Goal: Information Seeking & Learning: Check status

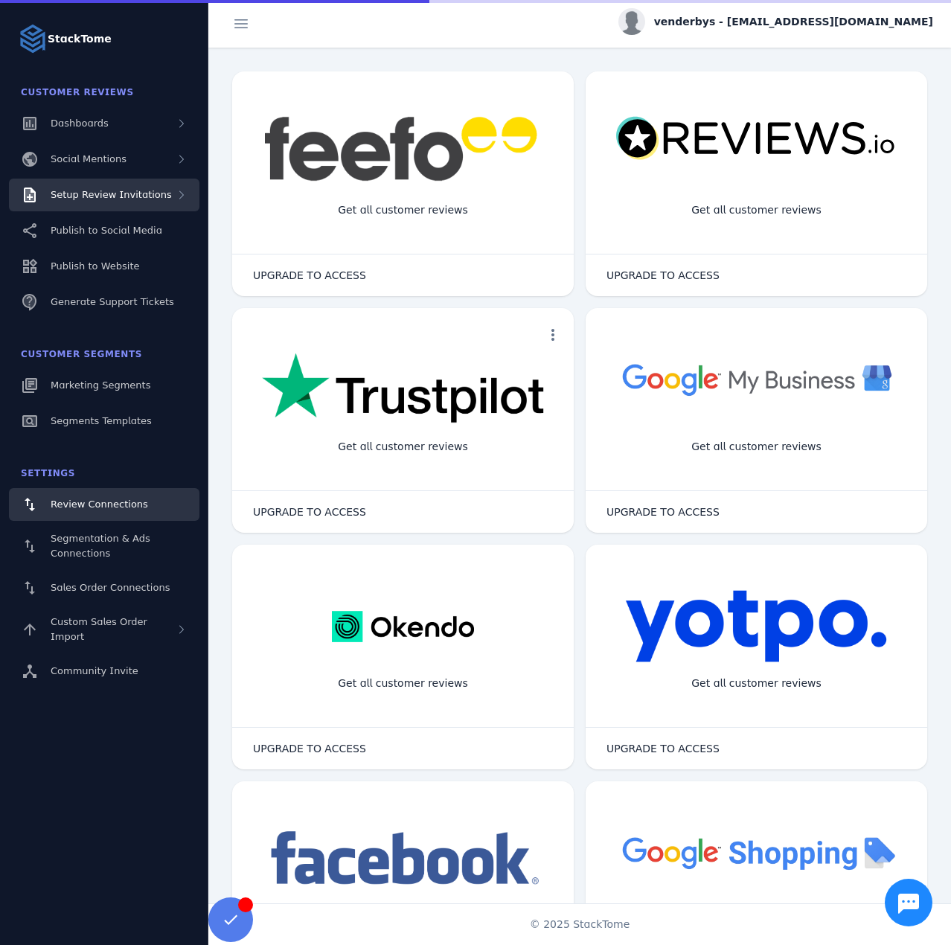
click at [135, 193] on span "Setup Review Invitations" at bounding box center [111, 194] width 121 height 11
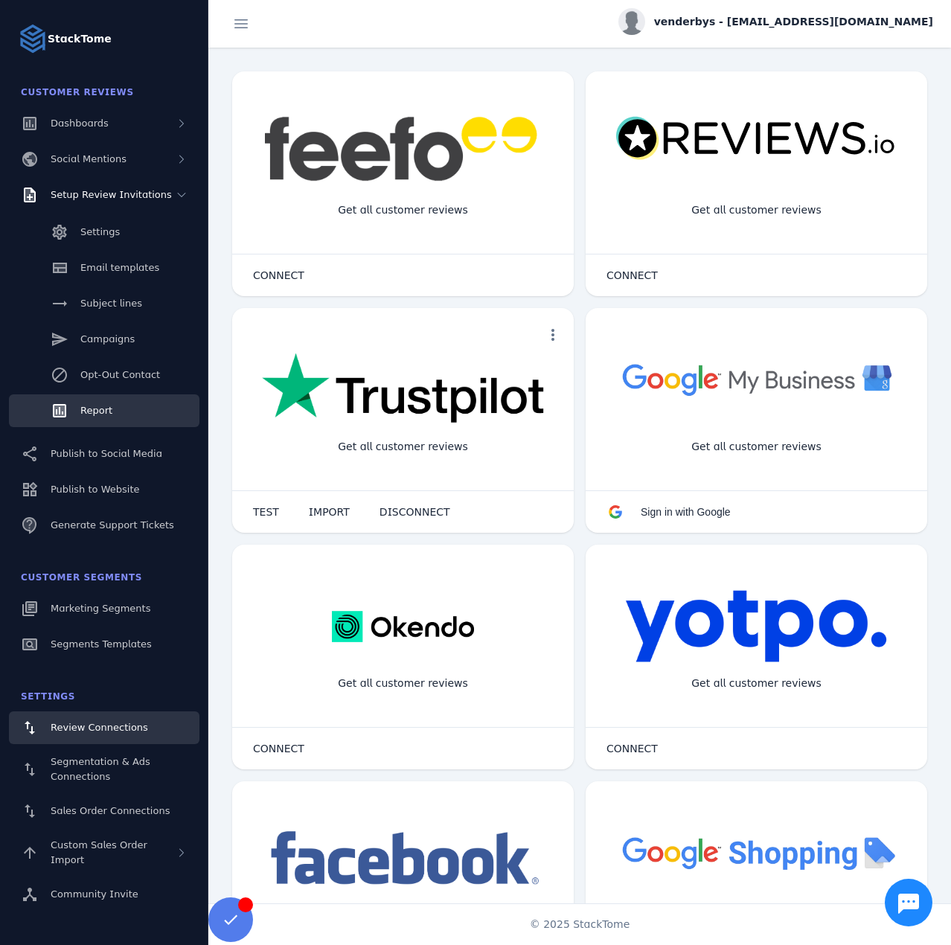
click at [106, 413] on span "Report" at bounding box center [96, 410] width 32 height 11
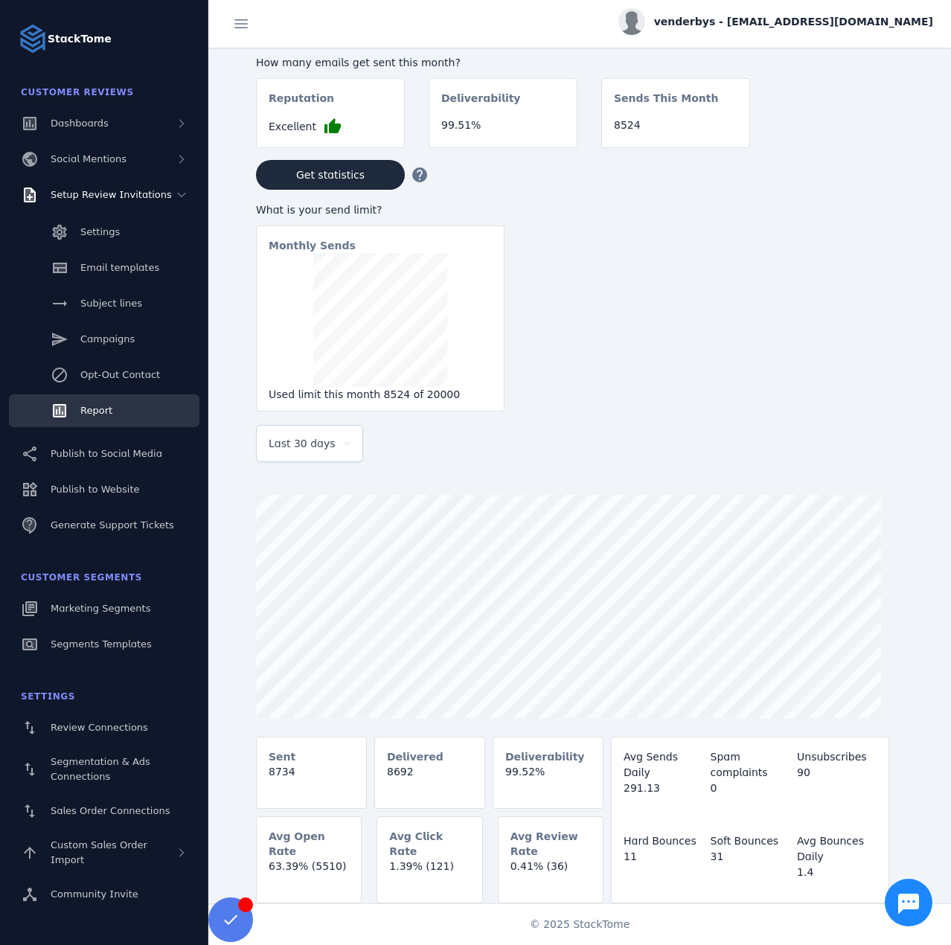
click at [300, 447] on span "Last 30 days" at bounding box center [302, 444] width 67 height 18
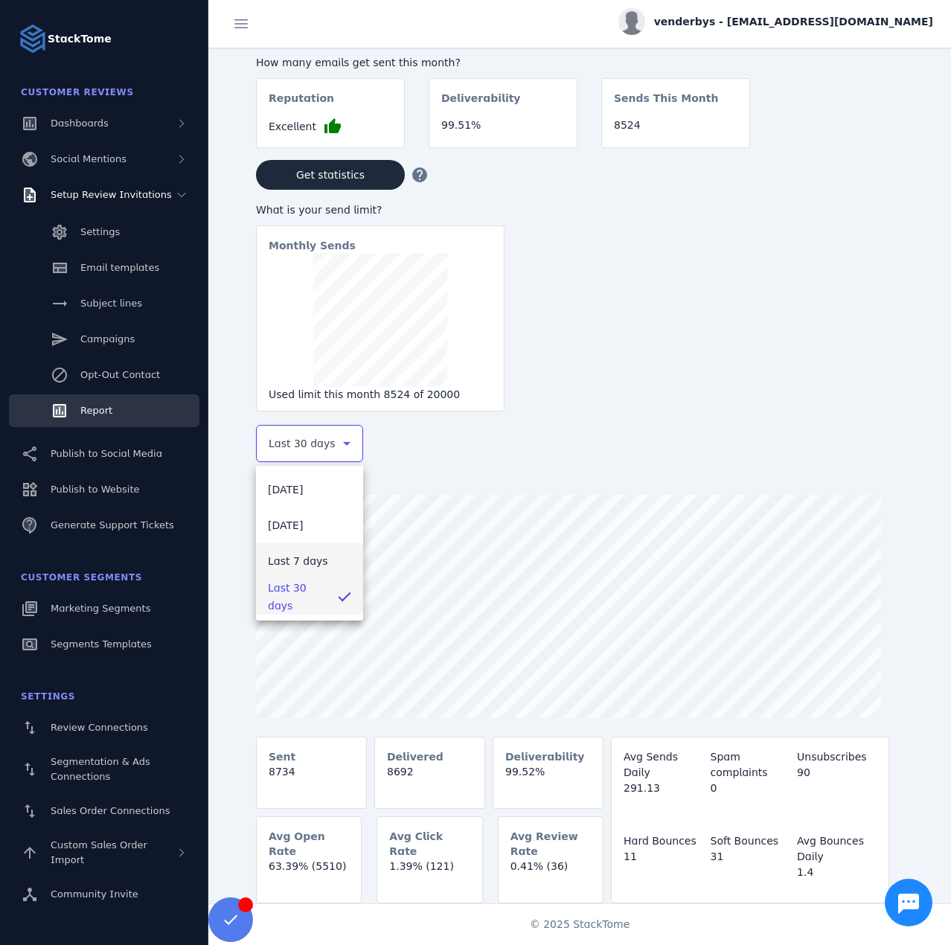
click at [291, 557] on span "Last 7 days" at bounding box center [298, 561] width 60 height 18
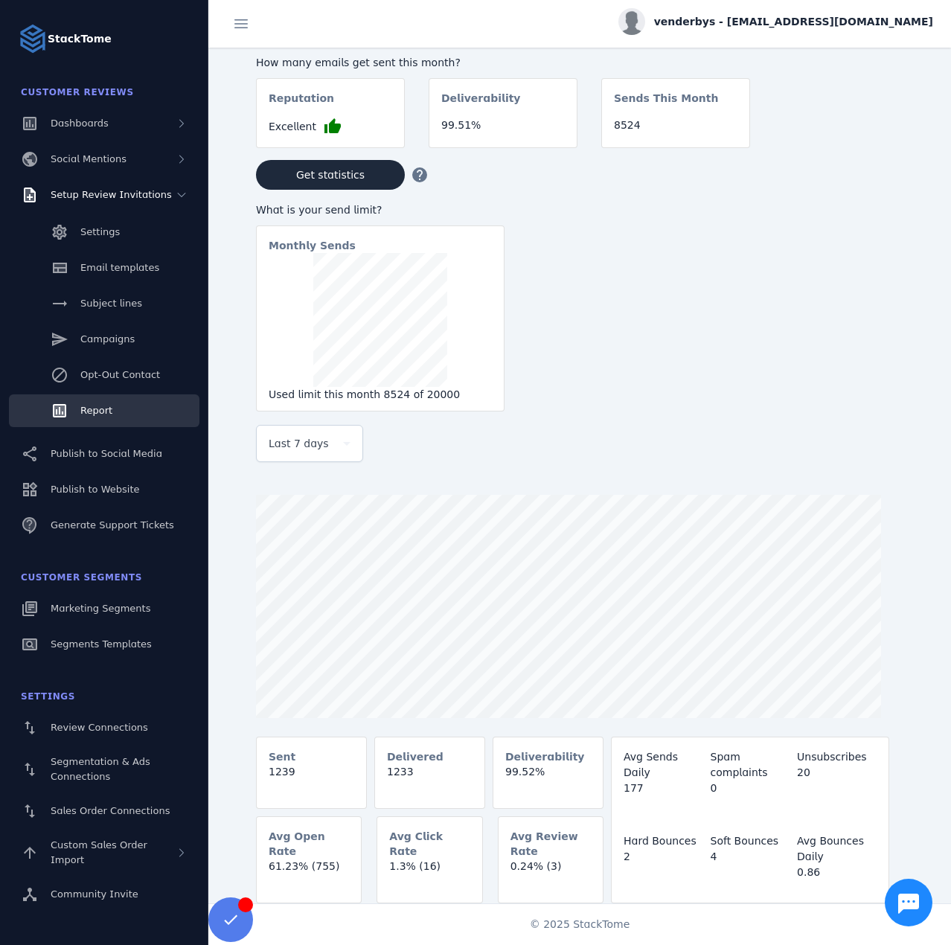
click at [803, 23] on span "venderbys - [EMAIL_ADDRESS][DOMAIN_NAME]" at bounding box center [793, 22] width 279 height 16
click at [853, 117] on div "account_circle My Profile assignment Billing Sign out" at bounding box center [879, 102] width 107 height 132
click at [864, 130] on div "How many emails get sent this month? Reputation Excellent thumb_up Deliverabili…" at bounding box center [603, 233] width 695 height 370
click at [814, 35] on div "venderbys - [EMAIL_ADDRESS][DOMAIN_NAME]" at bounding box center [776, 21] width 315 height 27
click at [875, 146] on span "Sign out" at bounding box center [886, 144] width 43 height 18
